Goal: Task Accomplishment & Management: Use online tool/utility

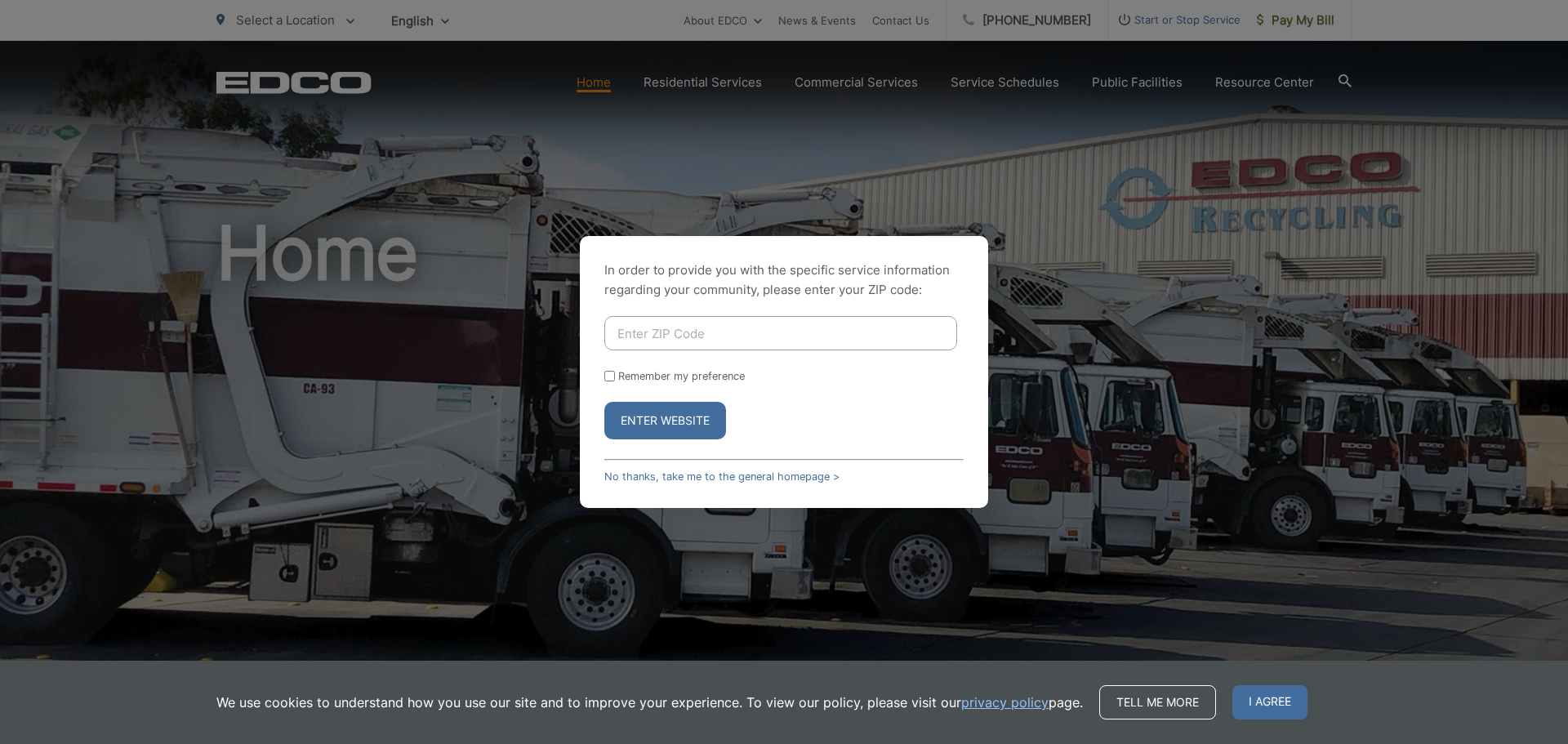
click at [630, 329] on input "Enter ZIP Code" at bounding box center [780, 333] width 352 height 34
type input "91901"
click at [607, 374] on input "Remember my preference" at bounding box center [609, 376] width 11 height 11
checkbox input "true"
drag, startPoint x: 646, startPoint y: 417, endPoint x: 702, endPoint y: 429, distance: 57.3
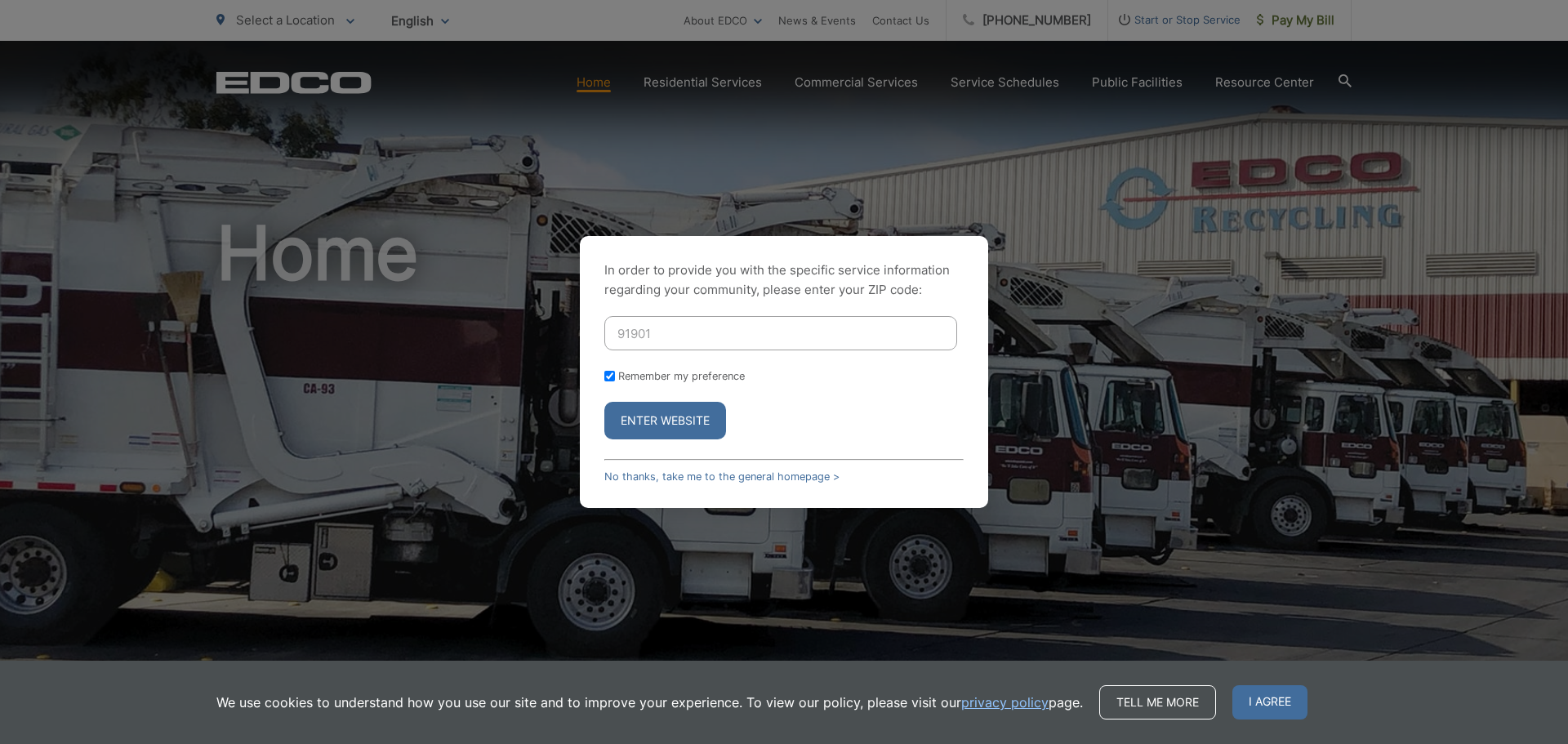
click at [646, 417] on button "Enter Website" at bounding box center [665, 420] width 121 height 37
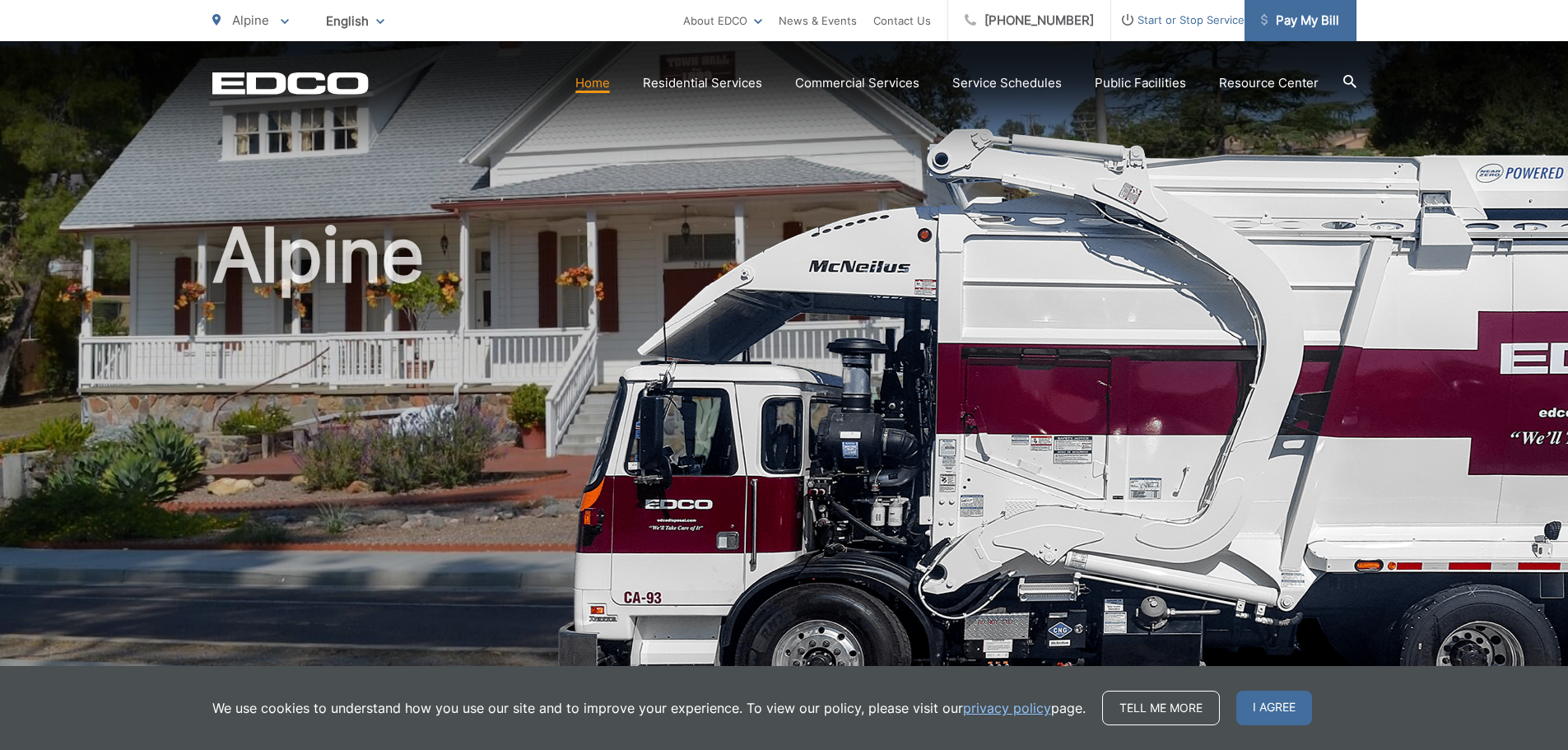
click at [1297, 24] on span "Pay My Bill" at bounding box center [1299, 21] width 78 height 20
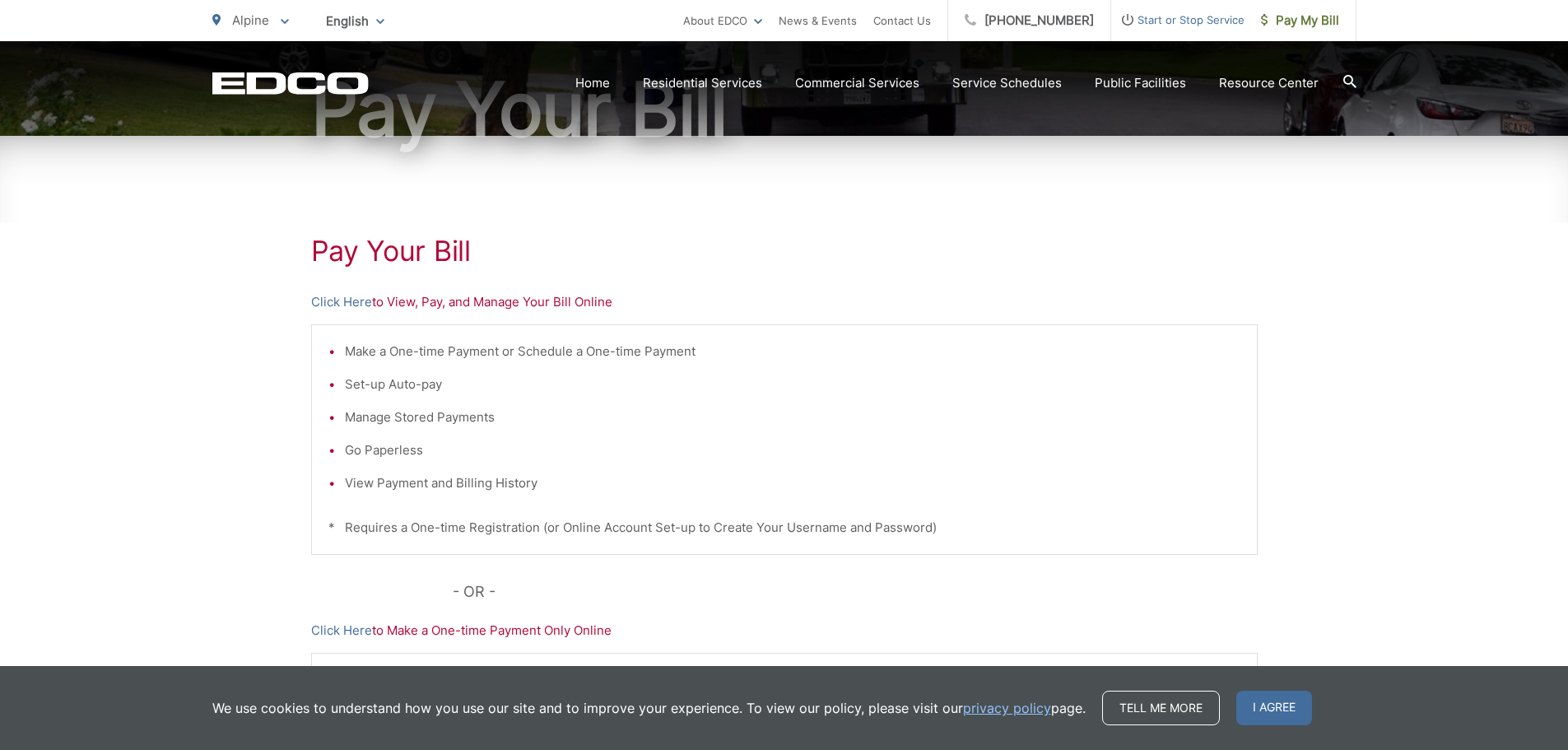
scroll to position [165, 0]
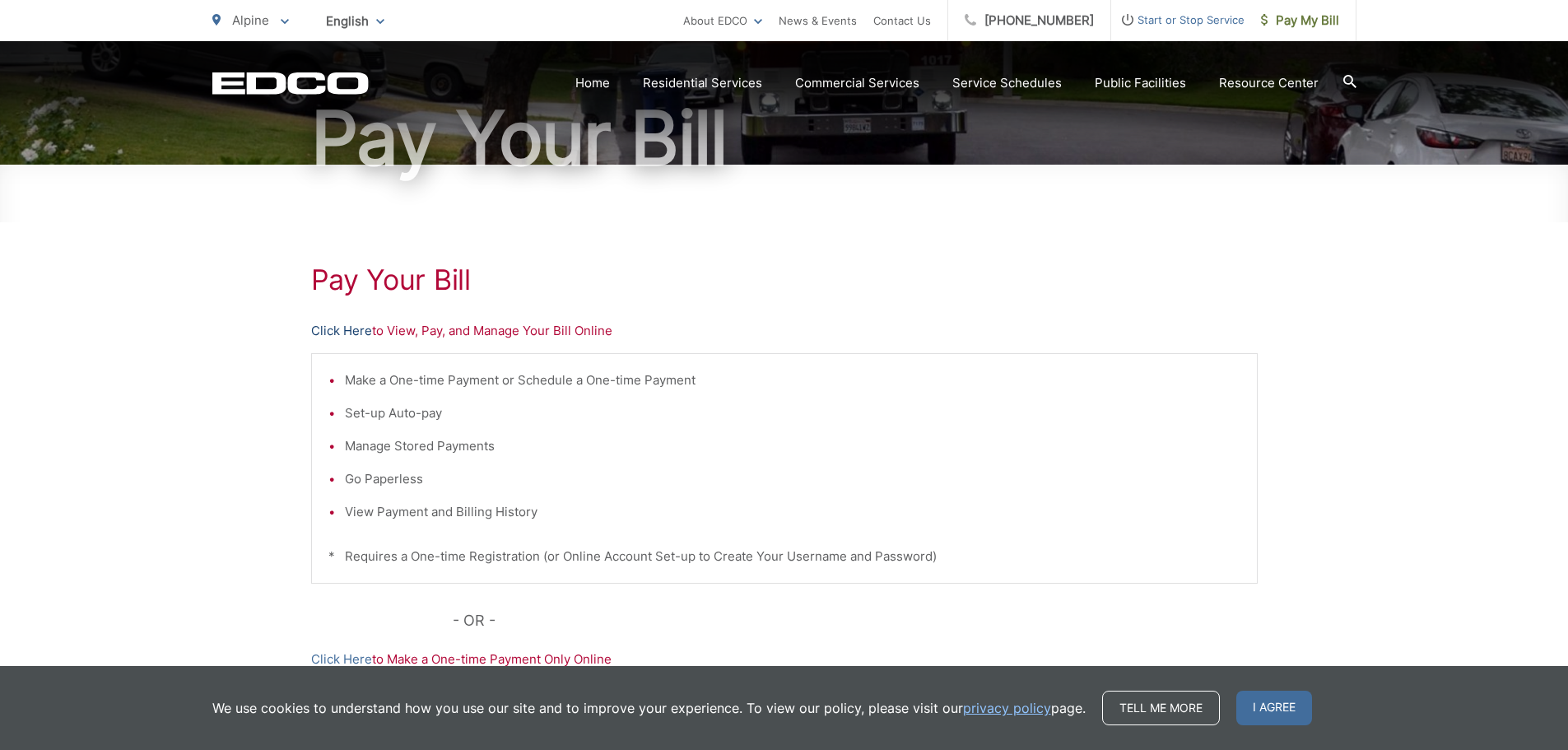
click at [333, 327] on link "Click Here" at bounding box center [341, 331] width 61 height 20
